Goal: Task Accomplishment & Management: Use online tool/utility

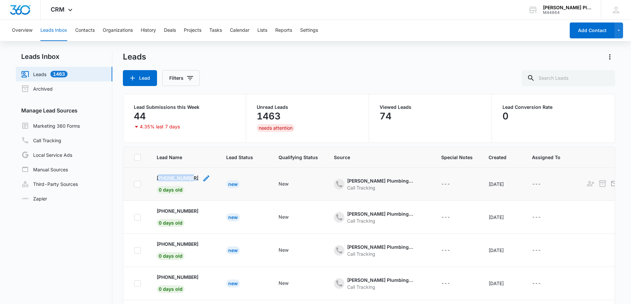
drag, startPoint x: 194, startPoint y: 177, endPoint x: 161, endPoint y: 178, distance: 33.1
click at [161, 178] on div "[PHONE_NUMBER] 0 days old" at bounding box center [184, 185] width 54 height 20
copy p "18133237492"
copy p "2397842397"
drag, startPoint x: 193, startPoint y: 211, endPoint x: 162, endPoint y: 209, distance: 30.9
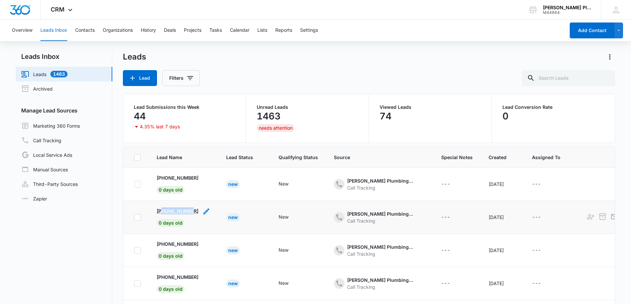
click at [162, 209] on div "[PHONE_NUMBER] 0 days old" at bounding box center [184, 218] width 54 height 20
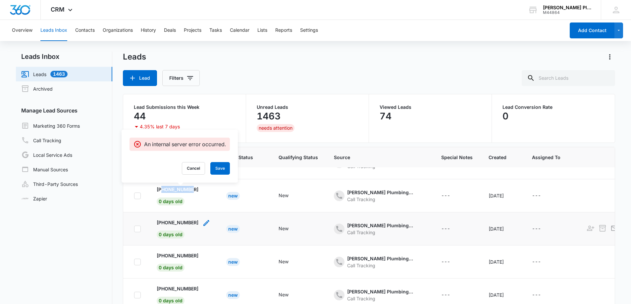
scroll to position [33, 0]
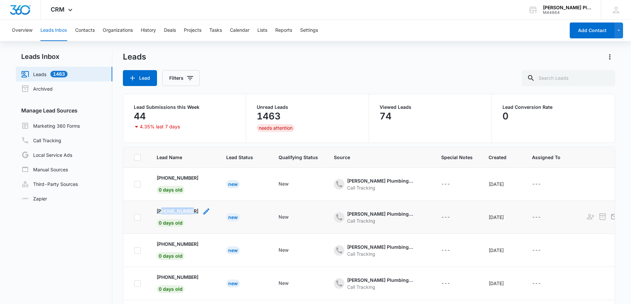
copy p "9413237280"
drag, startPoint x: 194, startPoint y: 214, endPoint x: 163, endPoint y: 210, distance: 31.3
click at [163, 210] on div "[PHONE_NUMBER] 0 days old" at bounding box center [184, 218] width 54 height 20
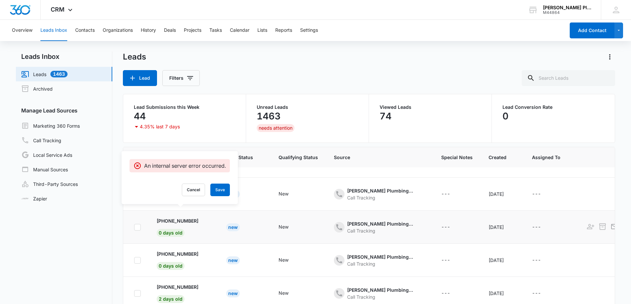
scroll to position [66, 0]
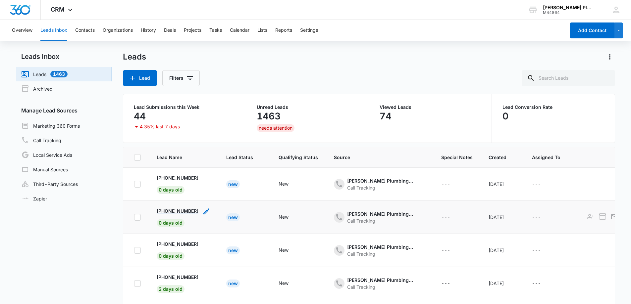
drag, startPoint x: 194, startPoint y: 211, endPoint x: 165, endPoint y: 211, distance: 29.5
click at [165, 211] on div "[PHONE_NUMBER] 0 days old" at bounding box center [184, 218] width 54 height 20
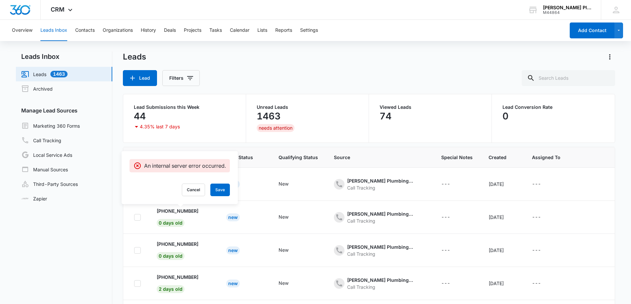
drag, startPoint x: 47, startPoint y: 230, endPoint x: 54, endPoint y: 229, distance: 7.0
click at [47, 230] on nav "Leads Inbox Leads 1463 Archived Manage Lead Sources Marketing 360 Forms Call Tr…" at bounding box center [64, 200] width 96 height 297
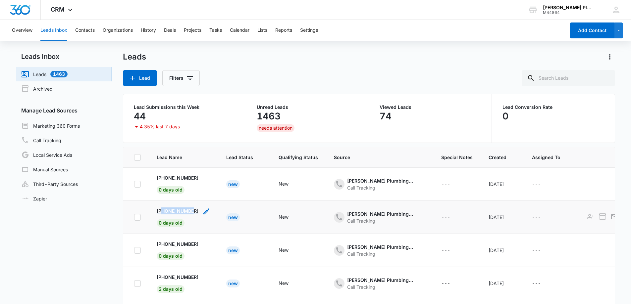
copy p "7274320500"
drag, startPoint x: 194, startPoint y: 211, endPoint x: 162, endPoint y: 209, distance: 31.8
click at [162, 209] on div "[PHONE_NUMBER] 0 days old" at bounding box center [184, 218] width 54 height 20
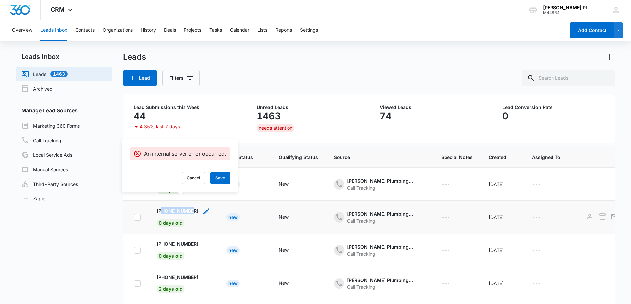
scroll to position [99, 0]
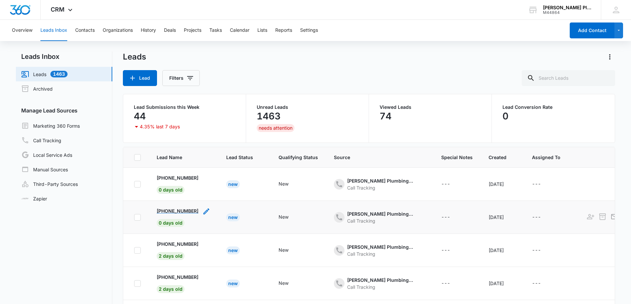
drag, startPoint x: 195, startPoint y: 211, endPoint x: 174, endPoint y: 210, distance: 21.5
click at [174, 212] on div "[PHONE_NUMBER] 0 days old" at bounding box center [184, 218] width 54 height 20
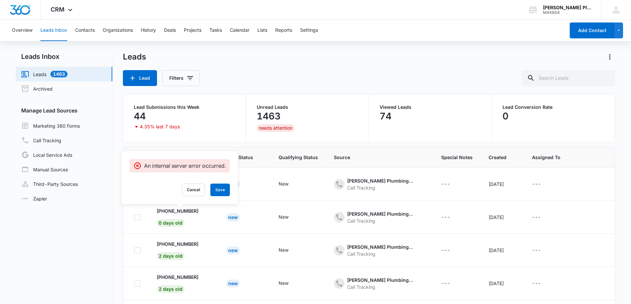
click at [86, 215] on nav "Leads Inbox Leads 1463 Archived Manage Lead Sources Marketing 360 Forms Call Tr…" at bounding box center [64, 200] width 96 height 297
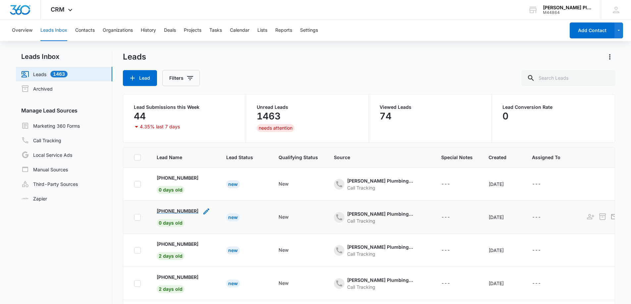
drag, startPoint x: 195, startPoint y: 213, endPoint x: 172, endPoint y: 213, distance: 23.2
click at [172, 213] on div "[PHONE_NUMBER] 0 days old" at bounding box center [184, 218] width 54 height 20
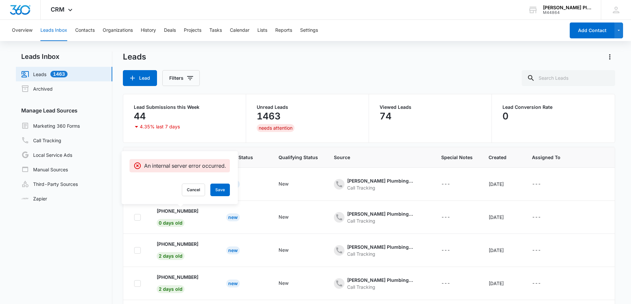
click at [77, 232] on nav "Leads Inbox Leads 1463 Archived Manage Lead Sources Marketing 360 Forms Call Tr…" at bounding box center [64, 200] width 96 height 297
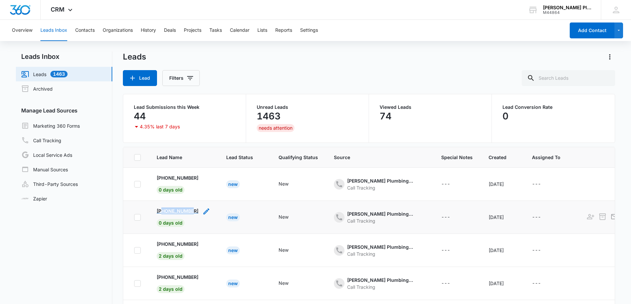
copy p "7276924467"
drag, startPoint x: 194, startPoint y: 211, endPoint x: 162, endPoint y: 213, distance: 31.6
click at [162, 213] on div "[PHONE_NUMBER] 0 days old" at bounding box center [184, 218] width 54 height 20
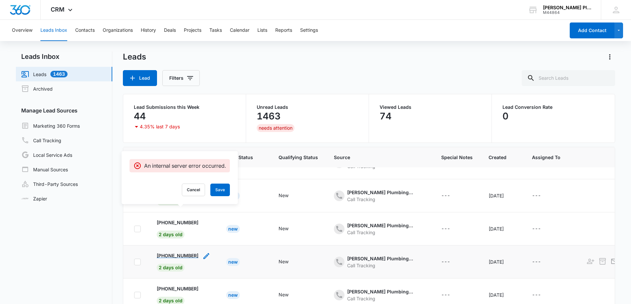
scroll to position [132, 0]
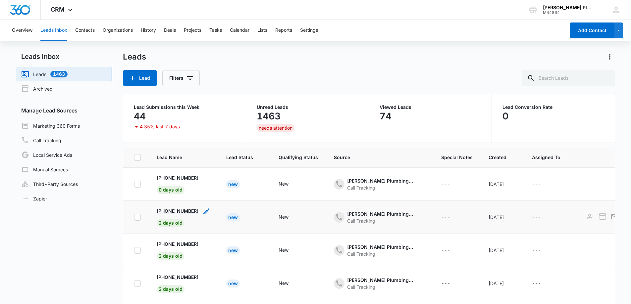
drag, startPoint x: 196, startPoint y: 211, endPoint x: 175, endPoint y: 212, distance: 20.6
click at [175, 212] on div "[PHONE_NUMBER] 2 days old" at bounding box center [184, 218] width 54 height 20
click at [90, 212] on nav "Leads Inbox Leads 1463 Archived Manage Lead Sources Marketing 360 Forms Call Tr…" at bounding box center [64, 200] width 96 height 297
drag, startPoint x: 195, startPoint y: 209, endPoint x: 175, endPoint y: 209, distance: 20.2
click at [175, 209] on div "[PHONE_NUMBER] 2 days old" at bounding box center [184, 218] width 54 height 20
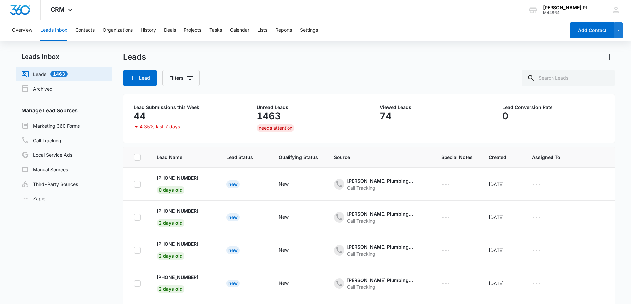
click at [78, 221] on nav "Leads Inbox Leads 1463 Archived Manage Lead Sources Marketing 360 Forms Call Tr…" at bounding box center [64, 200] width 96 height 297
drag, startPoint x: 206, startPoint y: 209, endPoint x: 174, endPoint y: 210, distance: 31.5
click at [174, 210] on td "[PHONE_NUMBER] 2 days old" at bounding box center [184, 217] width 70 height 33
click at [24, 202] on link "Zapier" at bounding box center [34, 198] width 26 height 7
drag, startPoint x: 197, startPoint y: 244, endPoint x: 166, endPoint y: 243, distance: 31.2
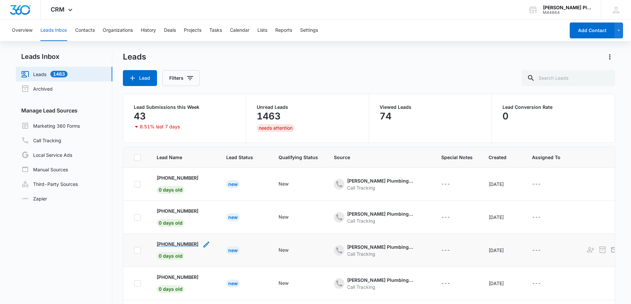
click at [166, 243] on div "[PHONE_NUMBER] 0 days old" at bounding box center [184, 251] width 54 height 20
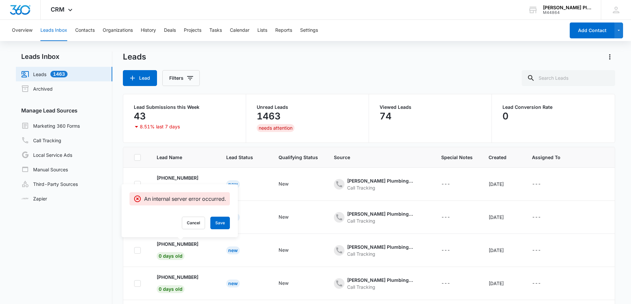
click at [73, 225] on nav "Leads Inbox Leads 1463 Archived Manage Lead Sources Marketing 360 Forms Call Tr…" at bounding box center [64, 200] width 96 height 297
